Goal: Information Seeking & Learning: Find specific fact

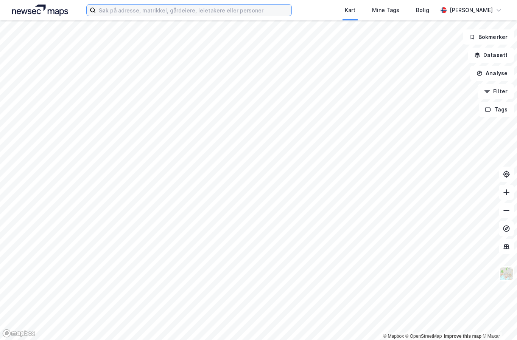
click at [124, 10] on input at bounding box center [194, 10] width 196 height 11
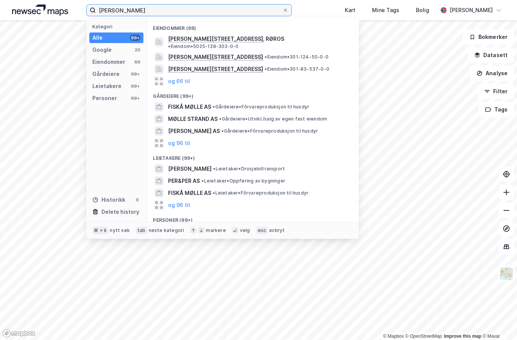
scroll to position [73, 0]
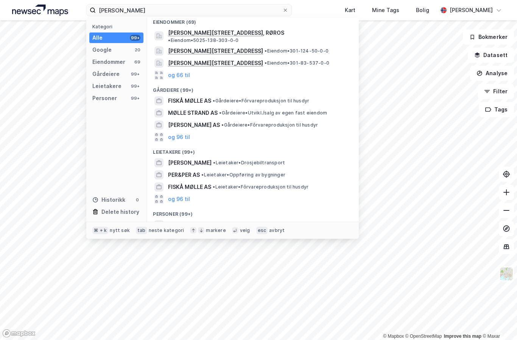
click at [188, 71] on button "og 66 til" at bounding box center [179, 75] width 22 height 9
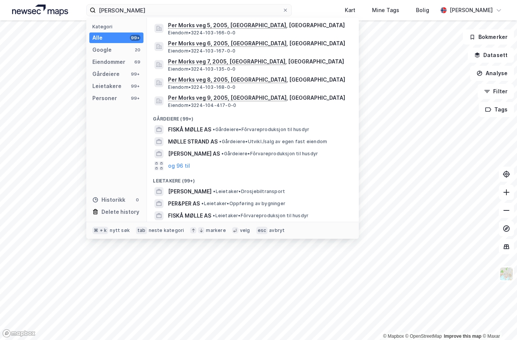
scroll to position [1053, 0]
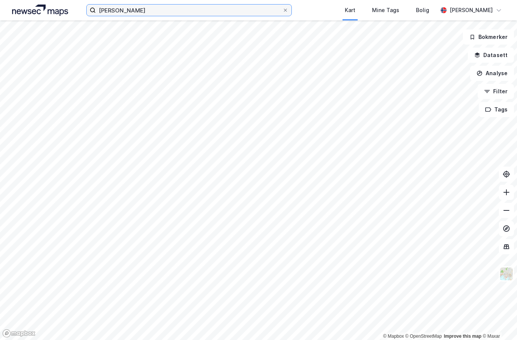
click at [111, 5] on input "[PERSON_NAME]" at bounding box center [189, 10] width 186 height 11
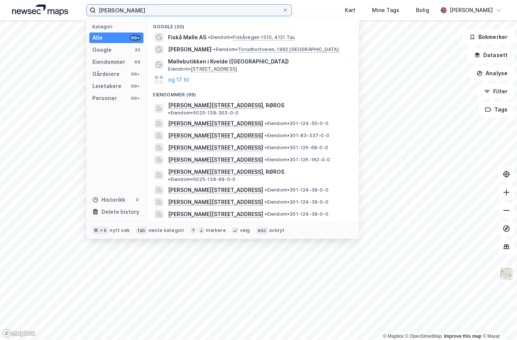
click at [115, 9] on input "[PERSON_NAME]" at bounding box center [189, 10] width 186 height 11
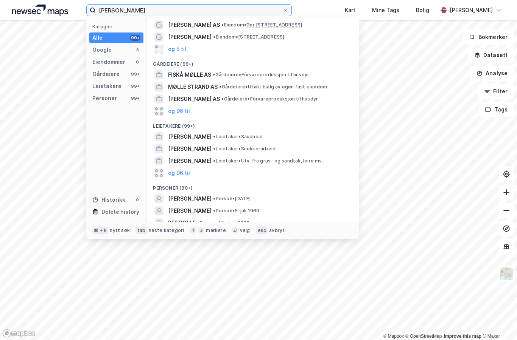
scroll to position [24, 0]
type input "[PERSON_NAME]"
click at [272, 197] on div "[PERSON_NAME] • Person • [DATE]" at bounding box center [259, 199] width 183 height 9
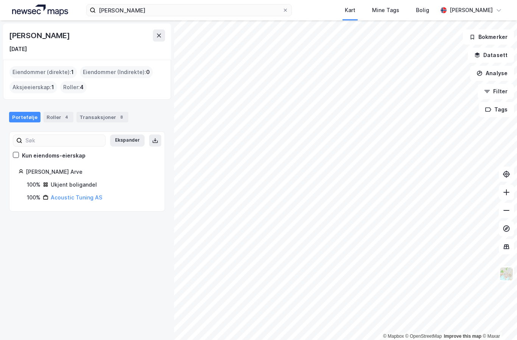
click at [30, 72] on div "Eiendommer (direkte) : 1" at bounding box center [42, 72] width 67 height 12
click at [32, 68] on div "Eiendommer (direkte) : 1" at bounding box center [42, 72] width 67 height 12
click at [59, 181] on div "Ukjent boligandel" at bounding box center [74, 184] width 46 height 9
click at [68, 85] on div "Roller : 4" at bounding box center [73, 87] width 26 height 12
click at [41, 67] on div "Eiendommer (direkte) : 1" at bounding box center [42, 72] width 67 height 12
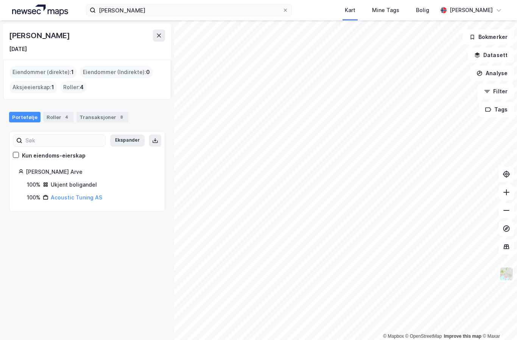
click at [58, 113] on div "Roller 4" at bounding box center [59, 117] width 30 height 11
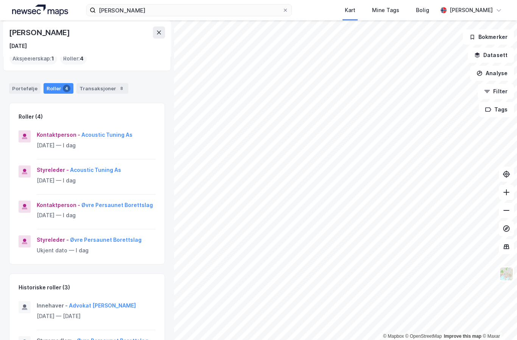
scroll to position [28, 0]
click at [28, 75] on div "Portefølje Roller 4 Transaksjoner 8" at bounding box center [87, 86] width 174 height 23
click at [28, 84] on div "Portefølje" at bounding box center [24, 89] width 31 height 11
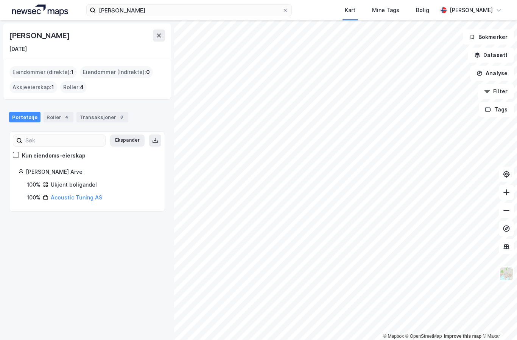
click at [36, 81] on div "Aksjeeierskap : 1" at bounding box center [33, 87] width 48 height 12
click at [23, 66] on div "Eiendommer (direkte) : 1" at bounding box center [42, 72] width 67 height 12
click at [25, 66] on div "Eiendommer (direkte) : 1" at bounding box center [42, 72] width 67 height 12
click at [28, 66] on div "Eiendommer (direkte) : 1" at bounding box center [42, 72] width 67 height 12
click at [289, 6] on label "[PERSON_NAME]" at bounding box center [188, 10] width 205 height 12
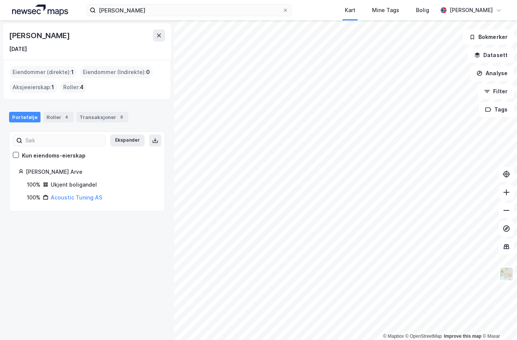
click at [282, 6] on input "[PERSON_NAME]" at bounding box center [189, 10] width 186 height 11
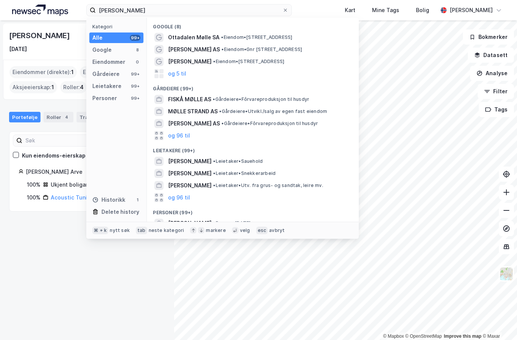
click at [285, 7] on span at bounding box center [285, 10] width 6 height 6
click at [282, 7] on input "[PERSON_NAME]" at bounding box center [189, 10] width 186 height 11
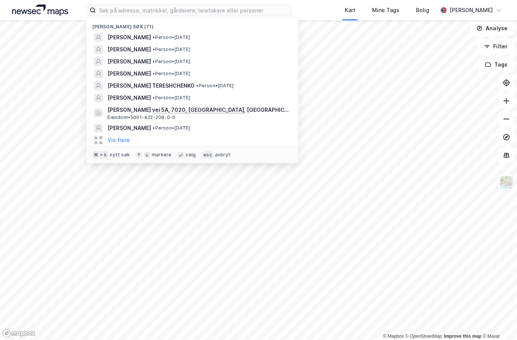
click at [190, 72] on span "• Person • [DATE]" at bounding box center [170, 74] width 37 height 6
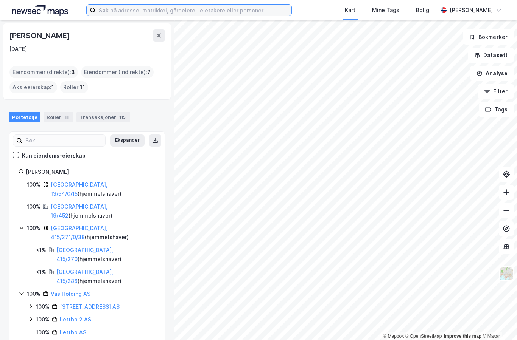
click at [274, 10] on input at bounding box center [194, 10] width 196 height 11
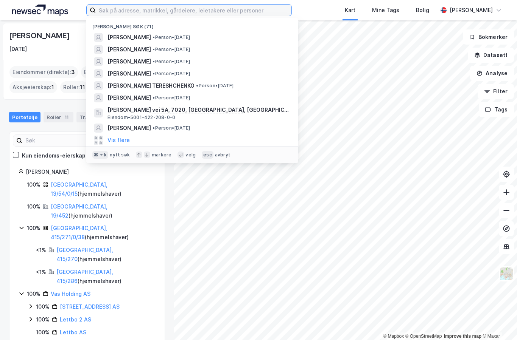
click at [250, 5] on input at bounding box center [194, 10] width 196 height 11
paste input "[PERSON_NAME]"
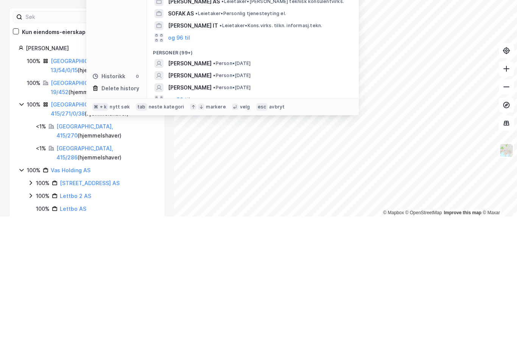
type input "[PERSON_NAME]"
click at [282, 183] on div "[PERSON_NAME] • Person • [DATE]" at bounding box center [259, 187] width 183 height 9
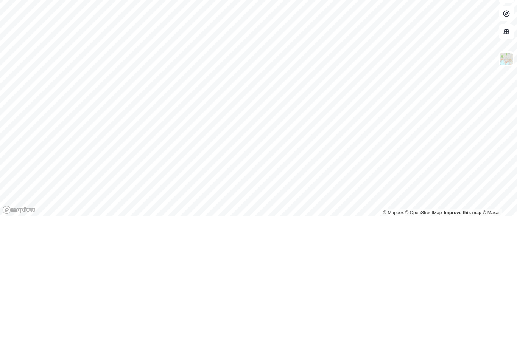
scroll to position [30, 0]
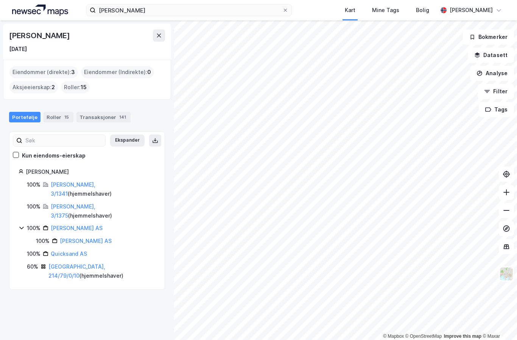
click at [83, 264] on link "[GEOGRAPHIC_DATA], 214/79/0/10" at bounding box center [76, 272] width 57 height 16
